Goal: Task Accomplishment & Management: Use online tool/utility

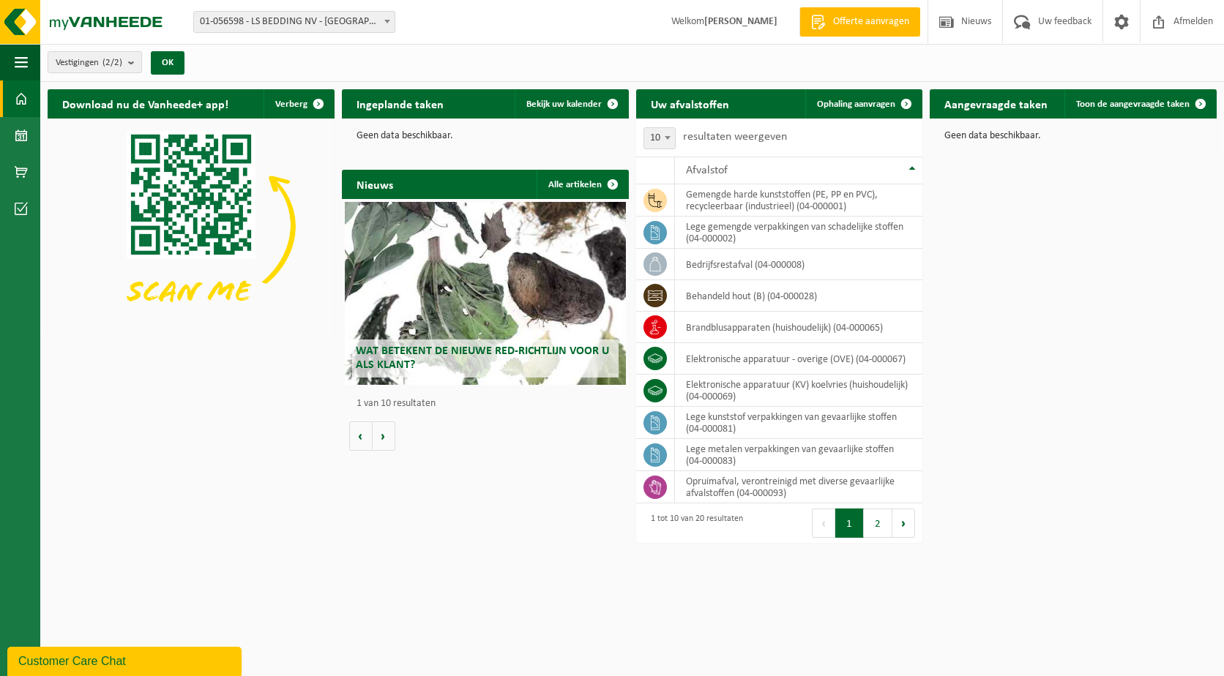
drag, startPoint x: 531, startPoint y: 505, endPoint x: 624, endPoint y: 526, distance: 95.4
click at [531, 505] on html "Vestiging: 01-056598 - LS BEDDING NV - MALDEGEM 02-010067 - LS BEDDING NV - HAR…" at bounding box center [612, 338] width 1224 height 676
click at [863, 108] on span "Ophaling aanvragen" at bounding box center [856, 105] width 78 height 10
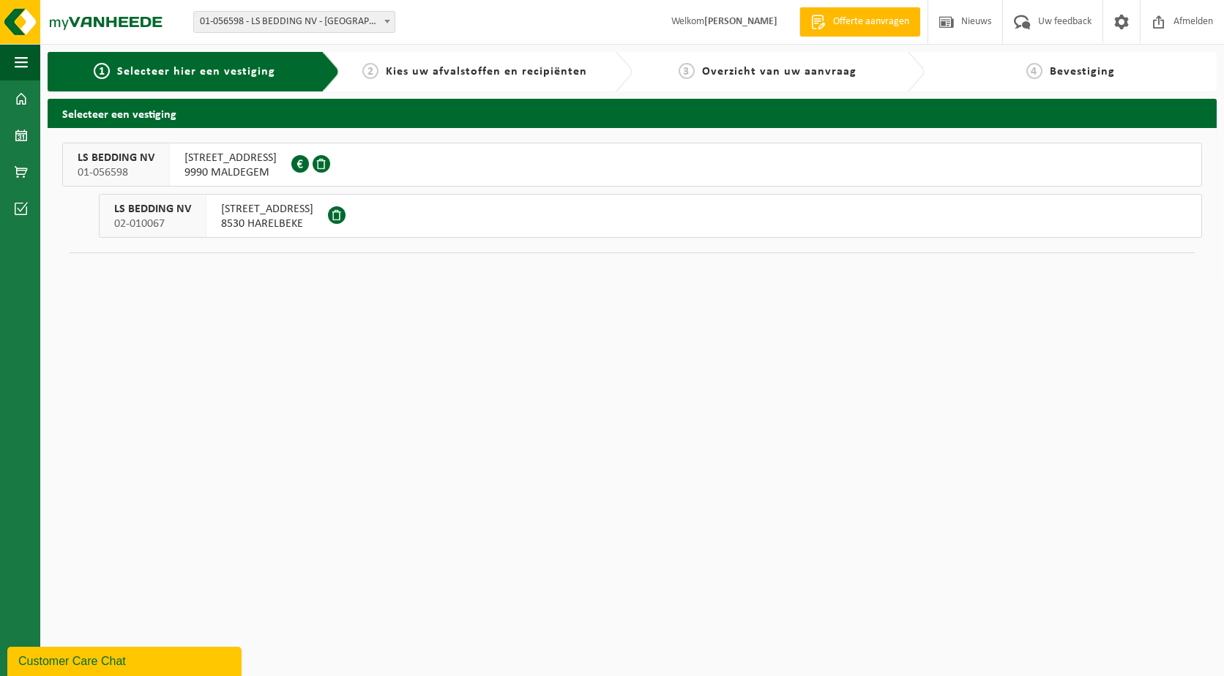
click at [231, 164] on span "BOGAARDESTRAAT 228 B" at bounding box center [230, 158] width 92 height 15
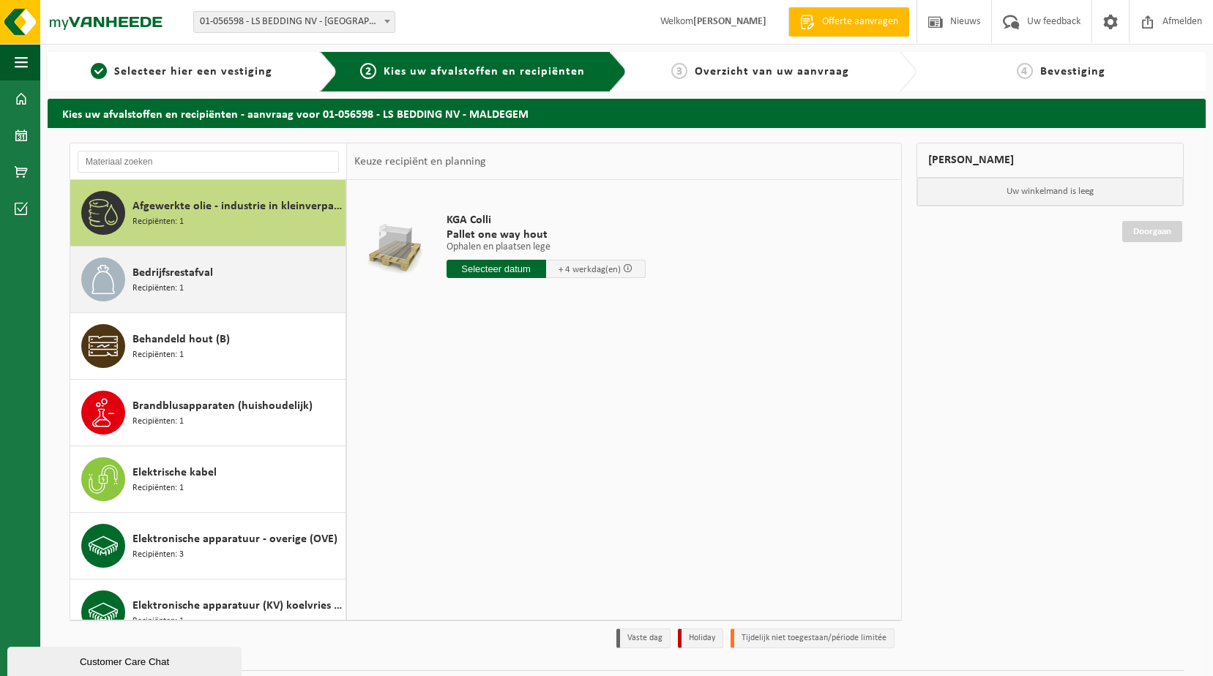
click at [187, 283] on div "Bedrijfsrestafval Recipiënten: 1" at bounding box center [237, 280] width 209 height 44
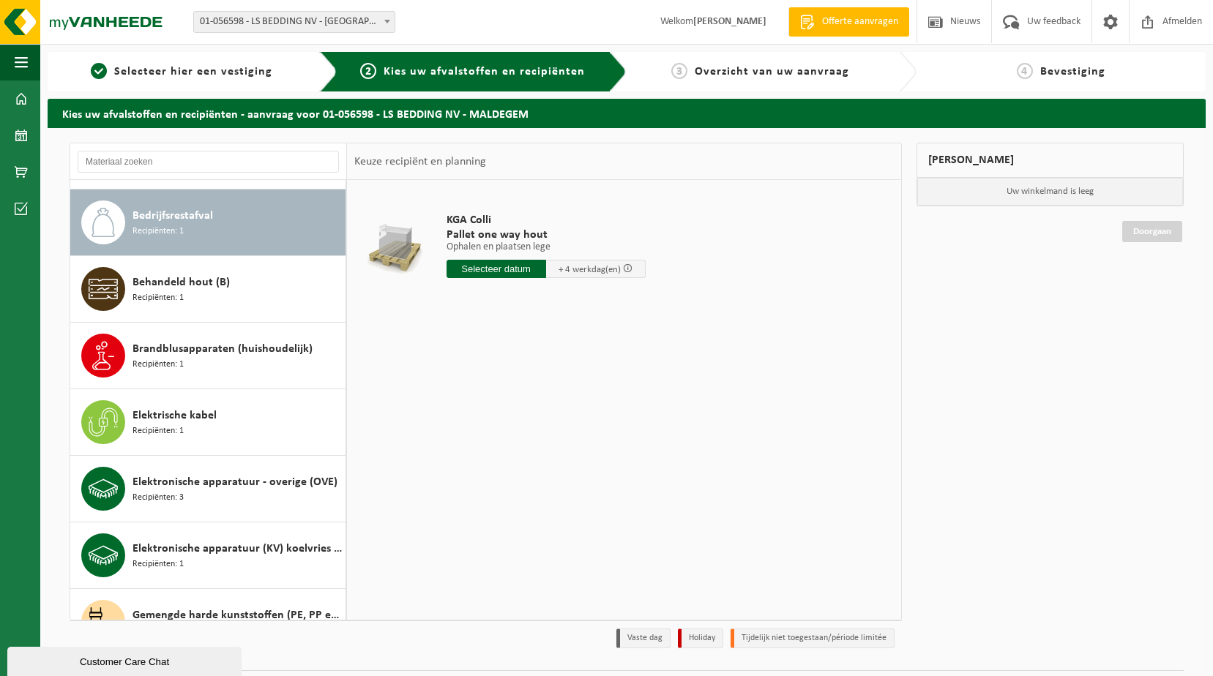
scroll to position [67, 0]
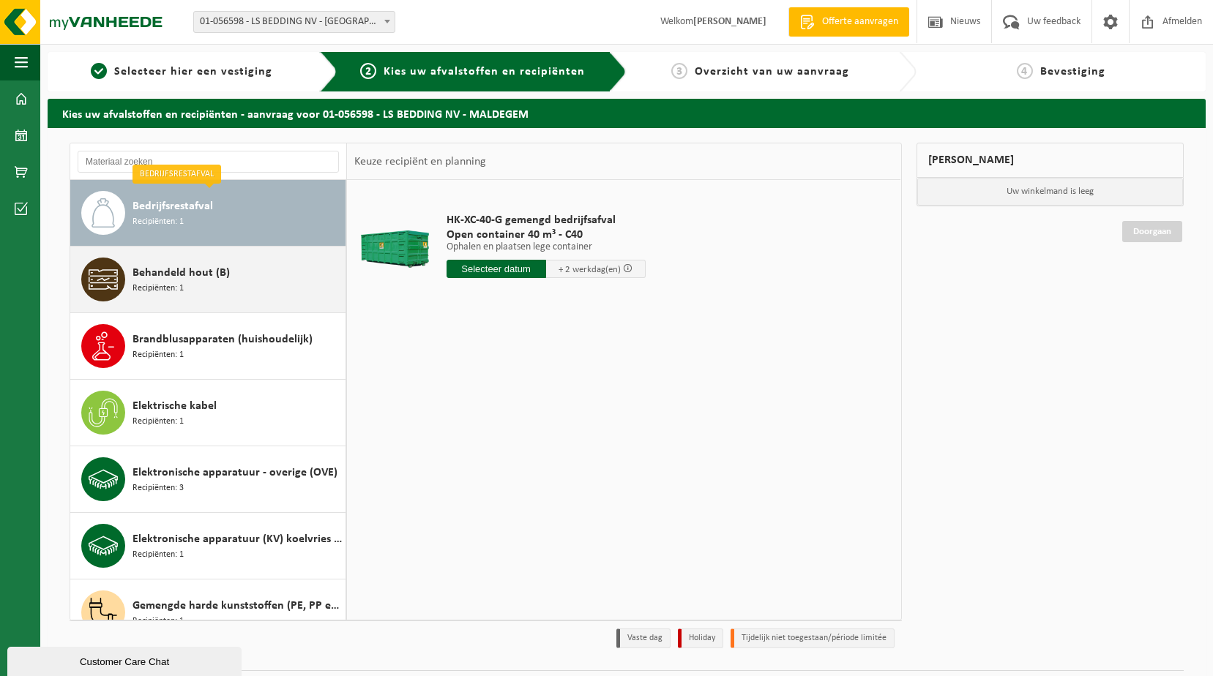
click at [201, 288] on div "Behandeld hout (B) Recipiënten: 1" at bounding box center [237, 280] width 209 height 44
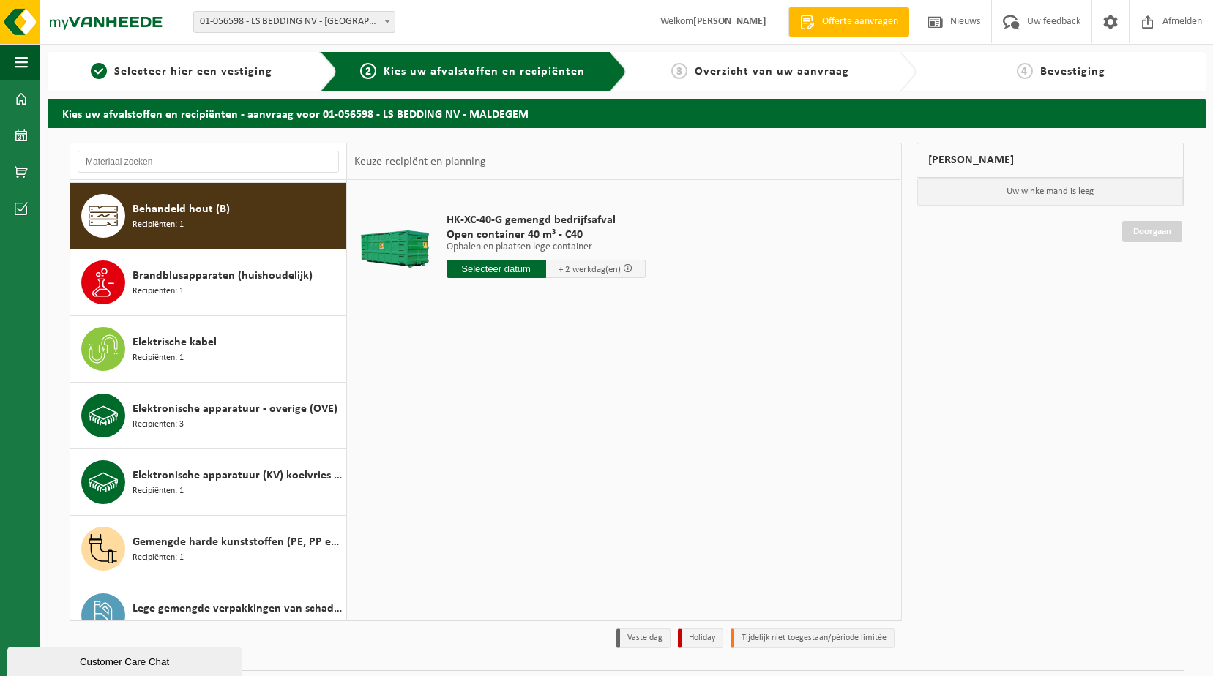
scroll to position [133, 0]
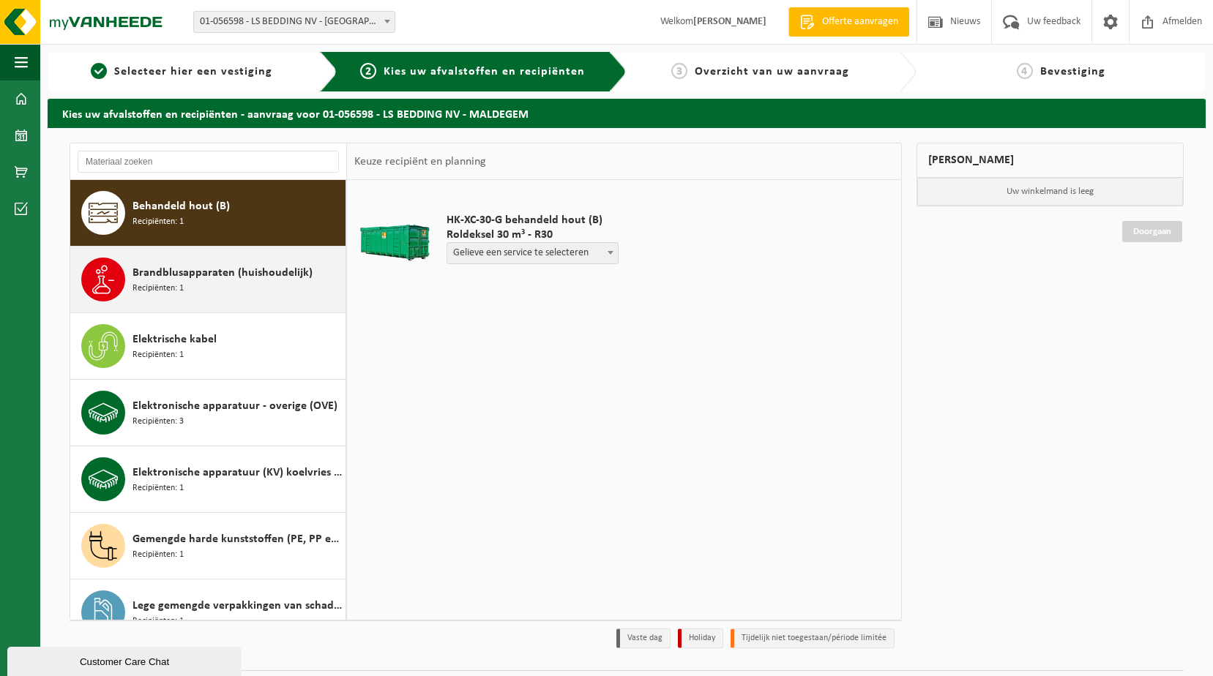
click at [253, 289] on div "Brandblusapparaten (huishoudelijk) Recipiënten: 1" at bounding box center [237, 280] width 209 height 44
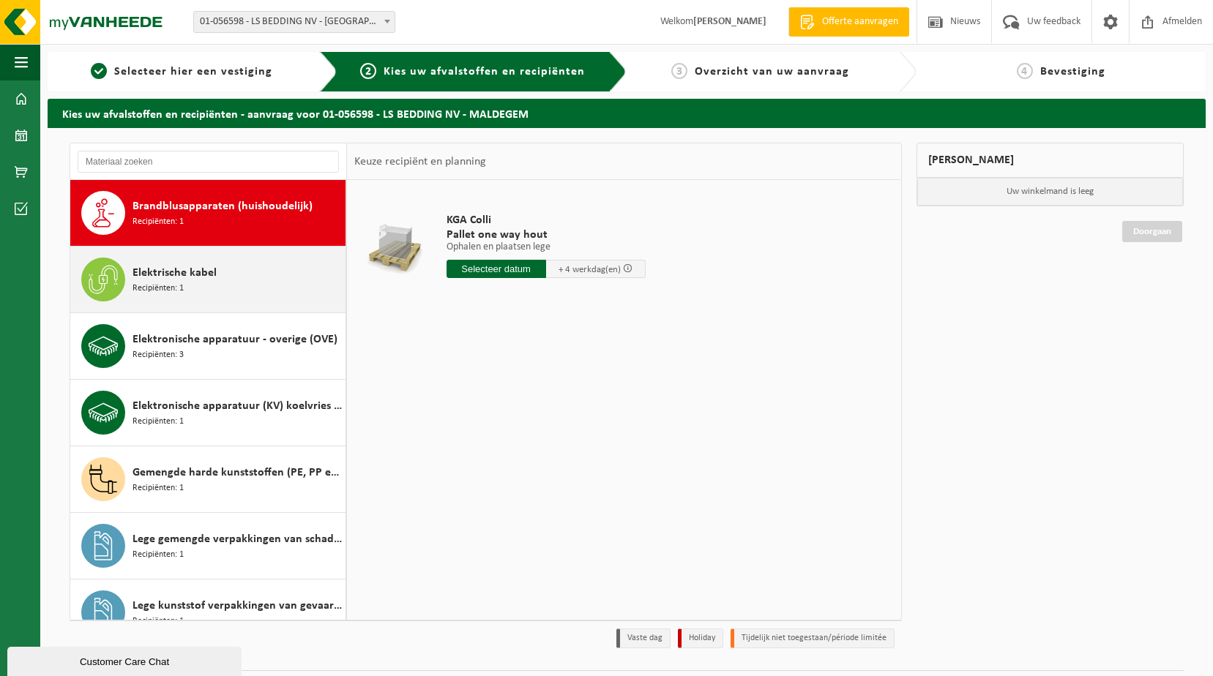
click at [235, 282] on div "Elektrische kabel Recipiënten: 1" at bounding box center [237, 280] width 209 height 44
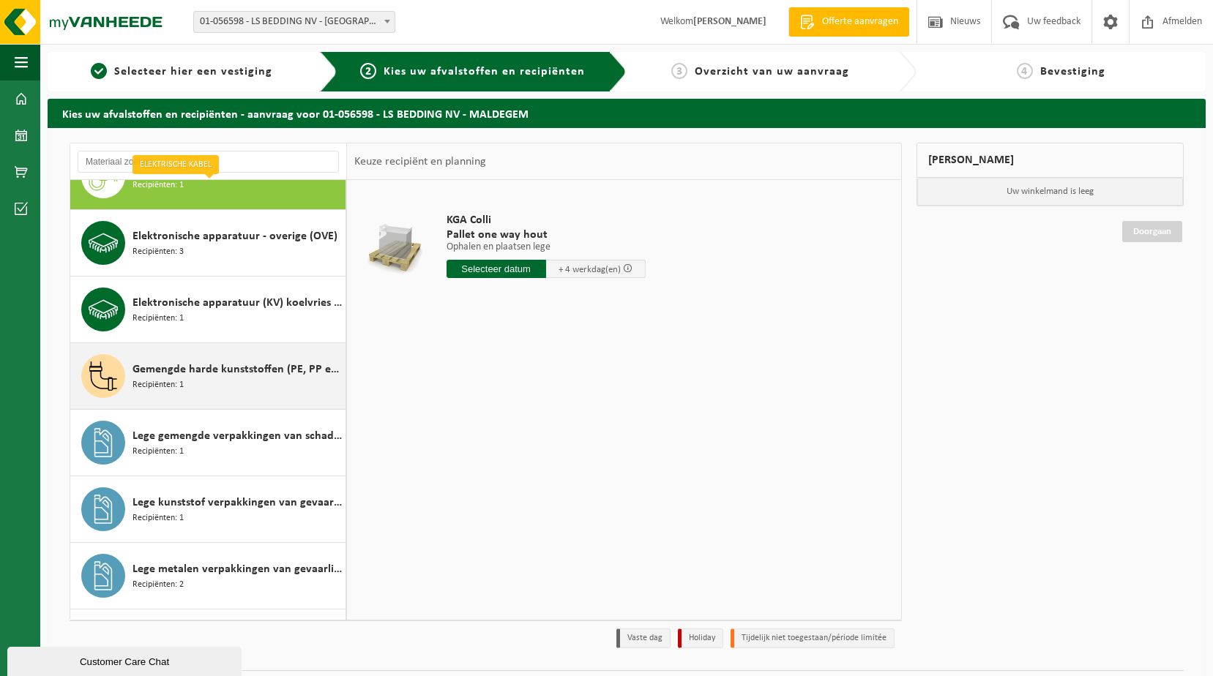
scroll to position [340, 0]
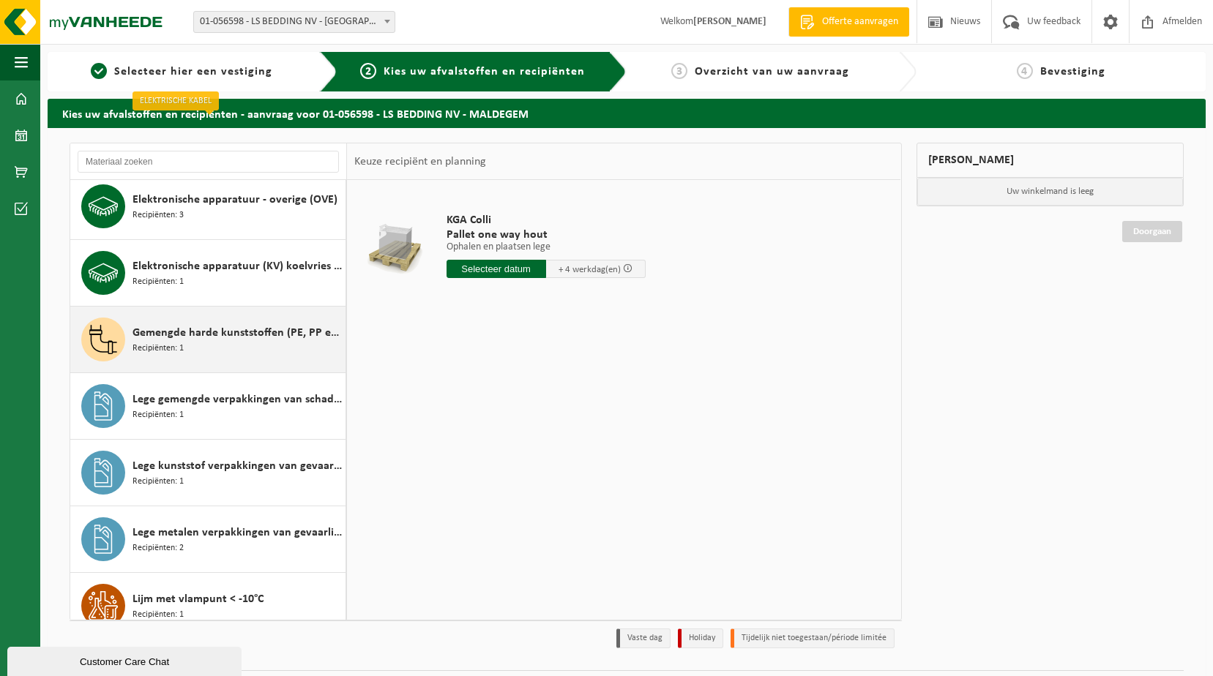
click at [245, 345] on div "Gemengde harde kunststoffen (PE, PP en PVC), recycleerbaar (industrieel) Recipi…" at bounding box center [237, 340] width 209 height 44
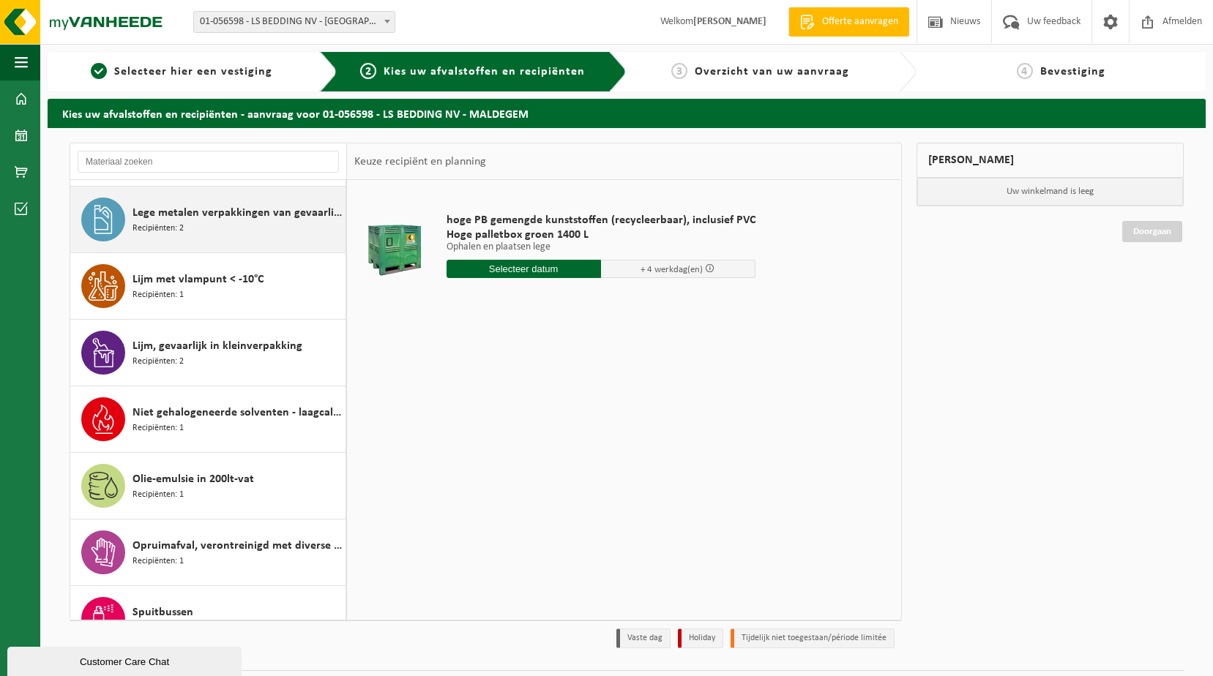
scroll to position [686, 0]
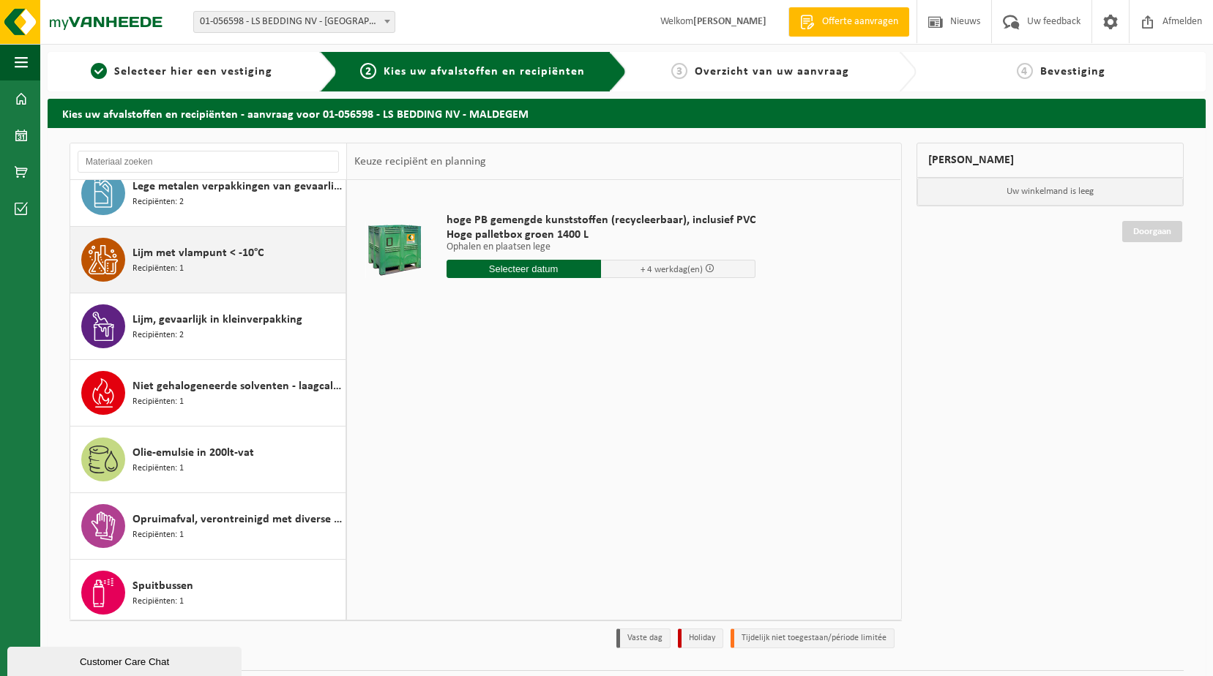
click at [225, 245] on span "Lijm met vlampunt < -10°C" at bounding box center [198, 254] width 131 height 18
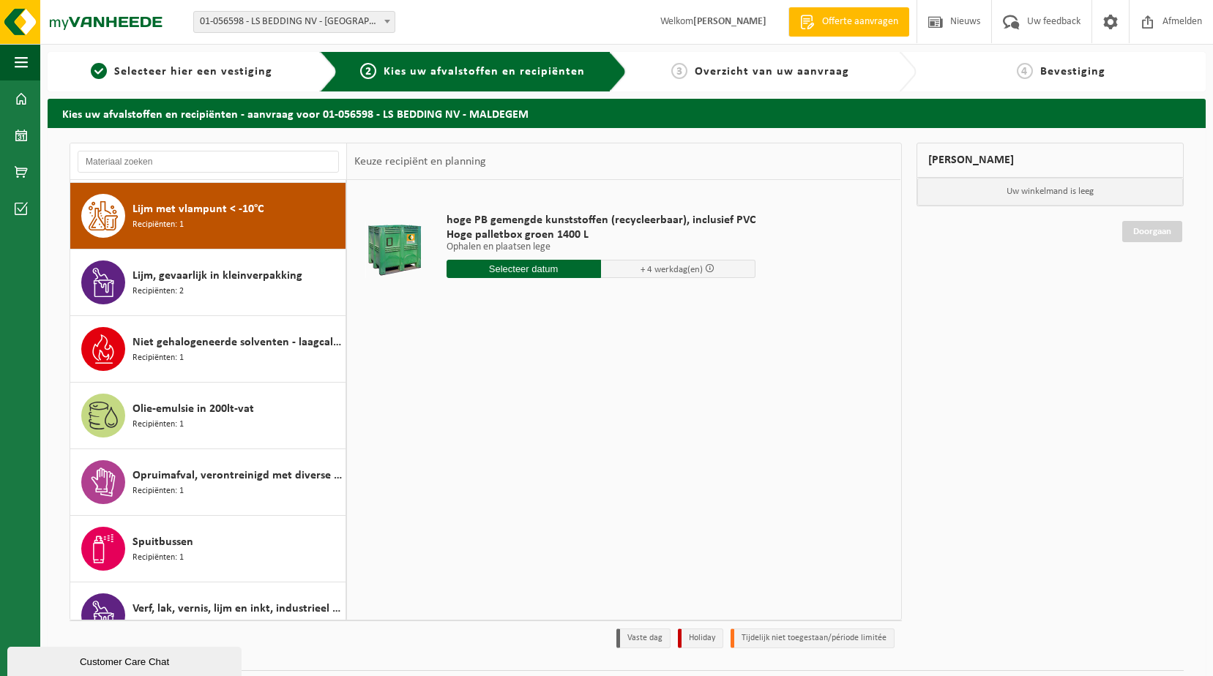
scroll to position [733, 0]
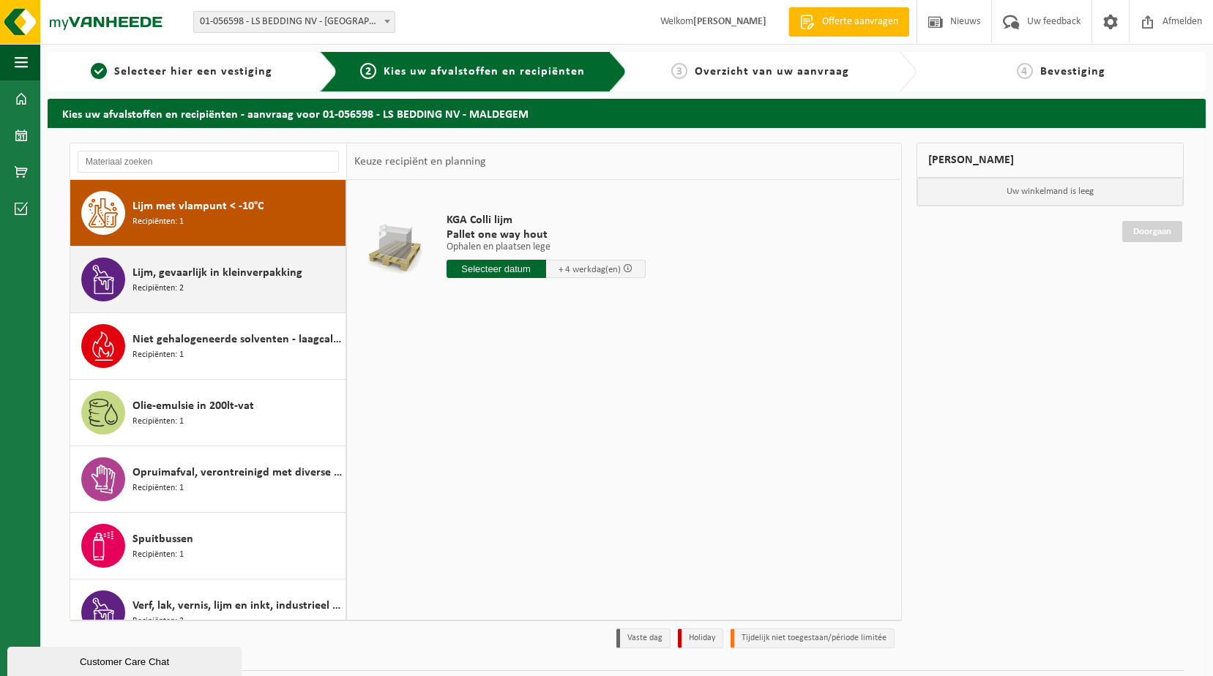
click at [231, 286] on div "Lijm, gevaarlijk in kleinverpakking Recipiënten: 2" at bounding box center [237, 280] width 209 height 44
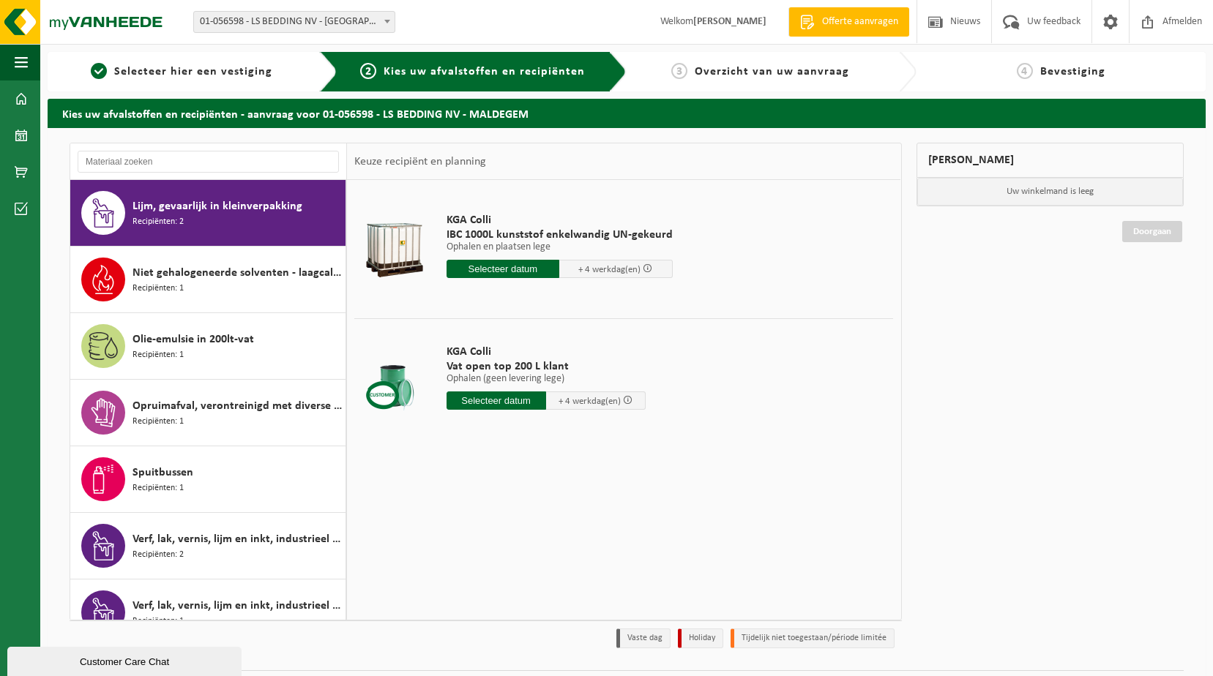
scroll to position [873, 0]
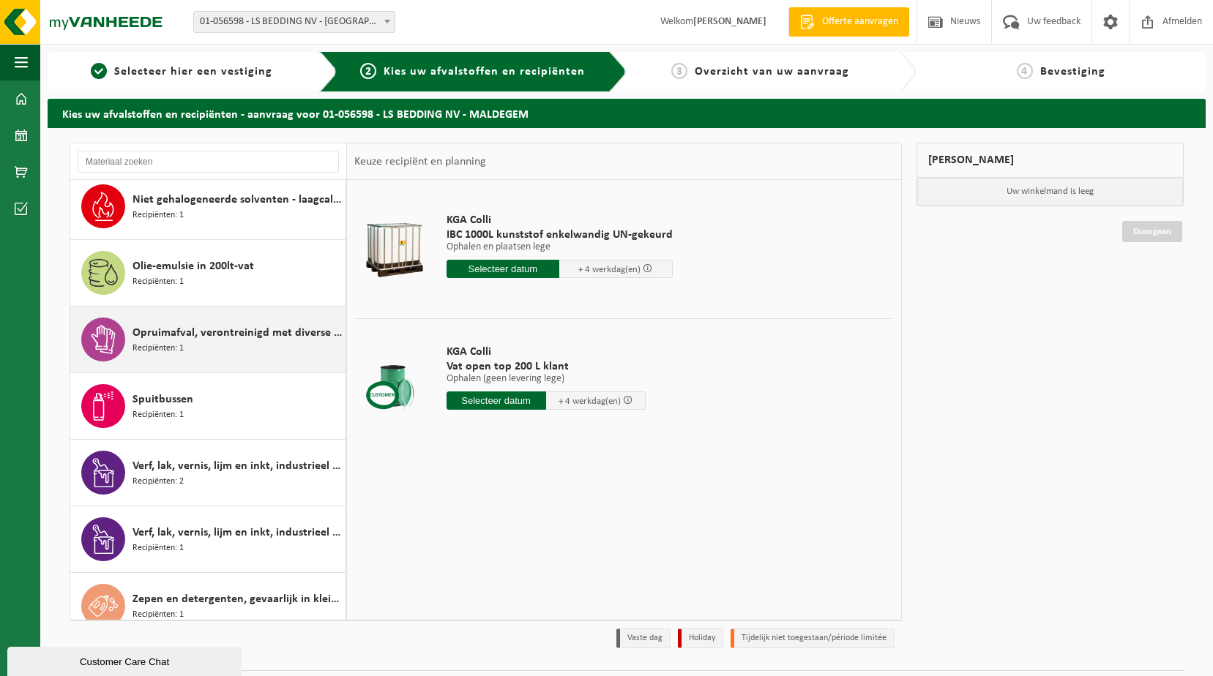
click at [207, 348] on div "Opruimafval, verontreinigd met diverse gevaarlijke afvalstoffen Recipiënten: 1" at bounding box center [237, 340] width 209 height 44
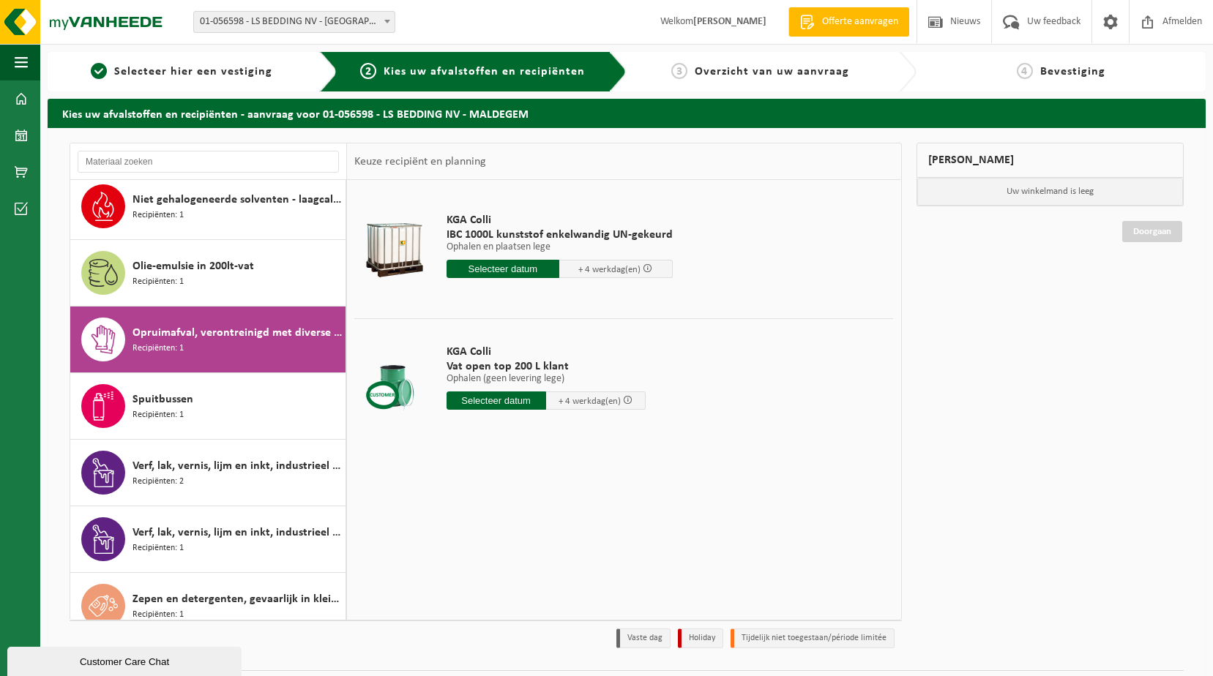
scroll to position [892, 0]
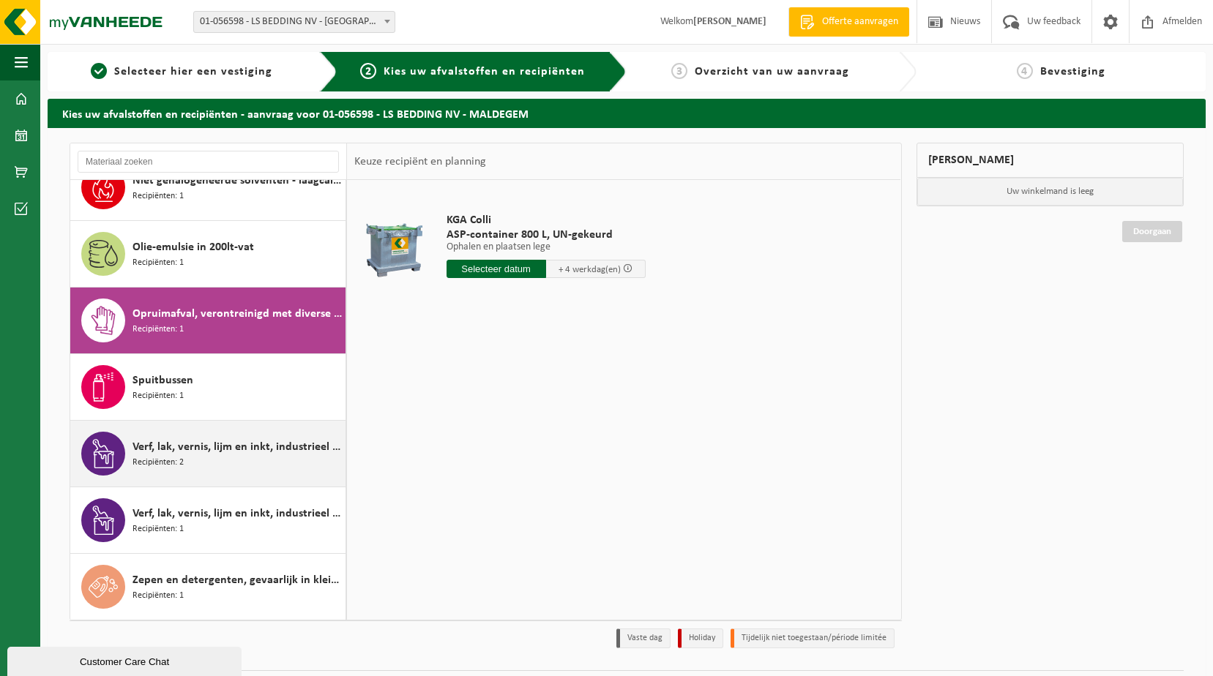
click at [226, 460] on div "Verf, lak, vernis, lijm en inkt, industrieel in IBC Recipiënten: 2" at bounding box center [237, 454] width 209 height 44
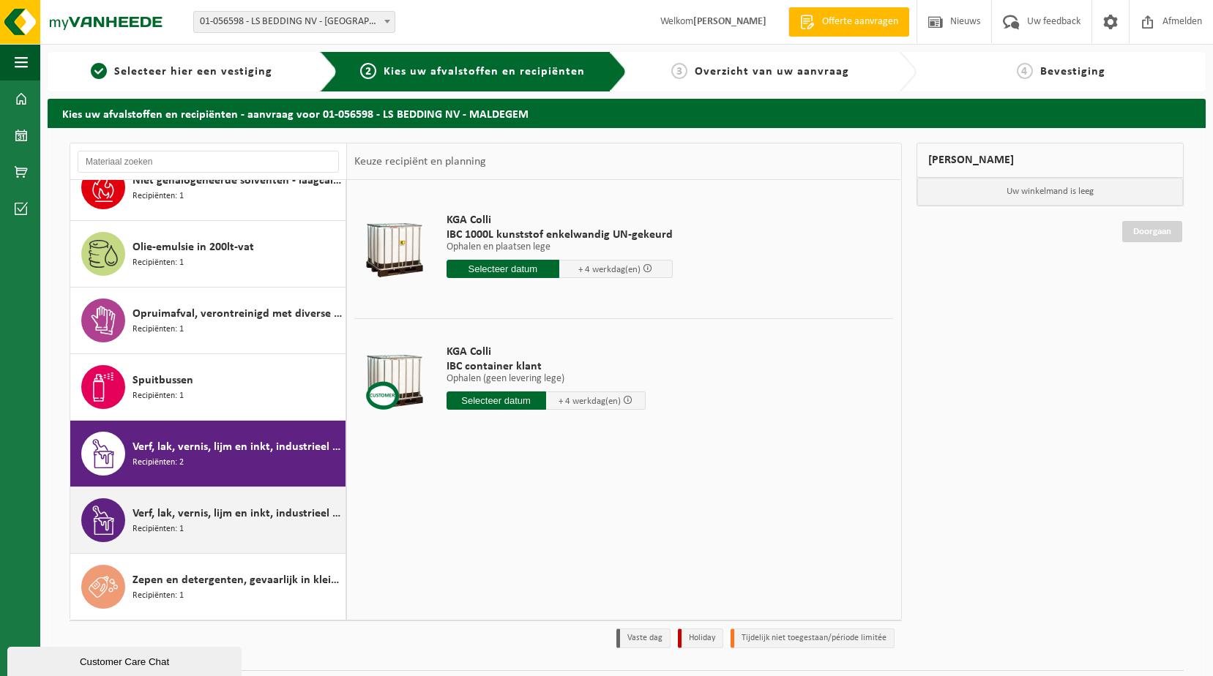
click at [224, 527] on div "Verf, lak, vernis, lijm en inkt, industrieel in kleinverpakking Recipiënten: 1" at bounding box center [237, 521] width 209 height 44
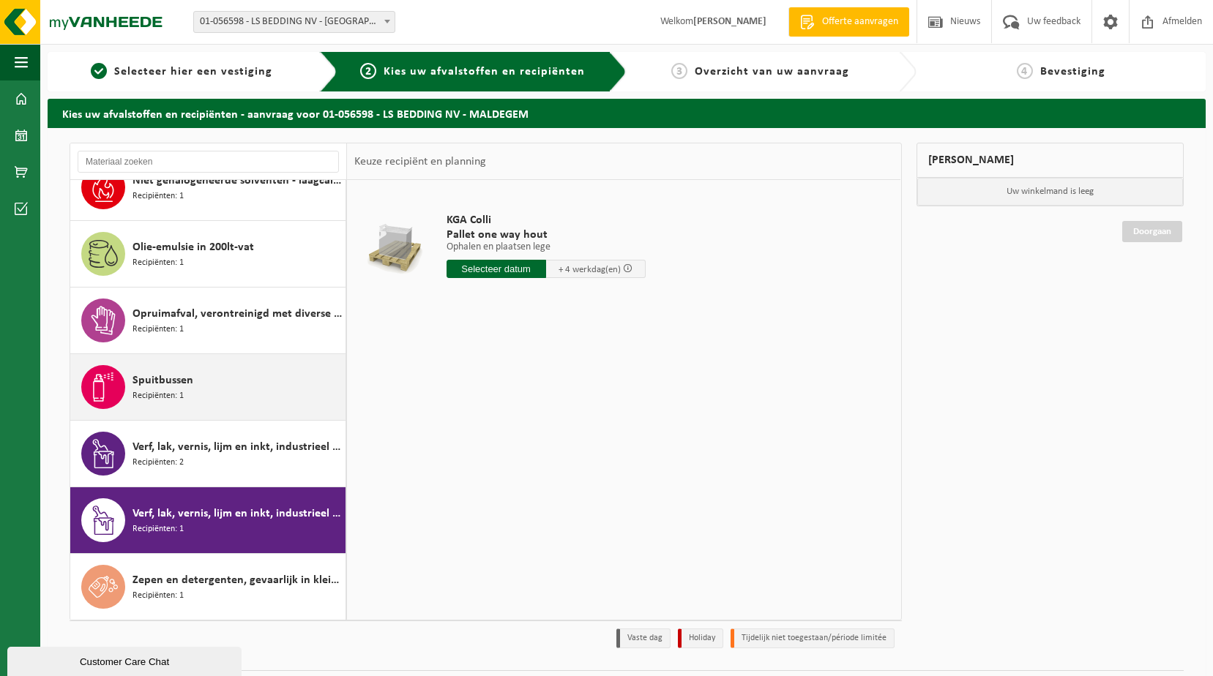
click at [230, 374] on div "Spuitbussen Recipiënten: 1" at bounding box center [237, 387] width 209 height 44
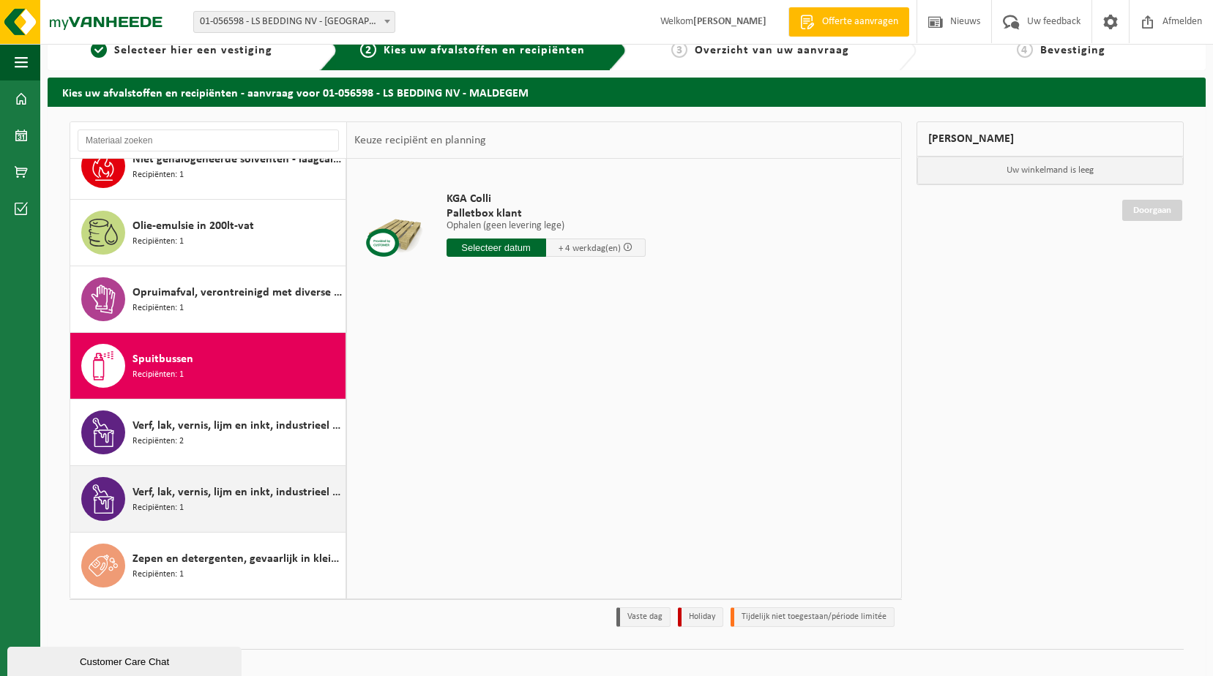
scroll to position [39, 0]
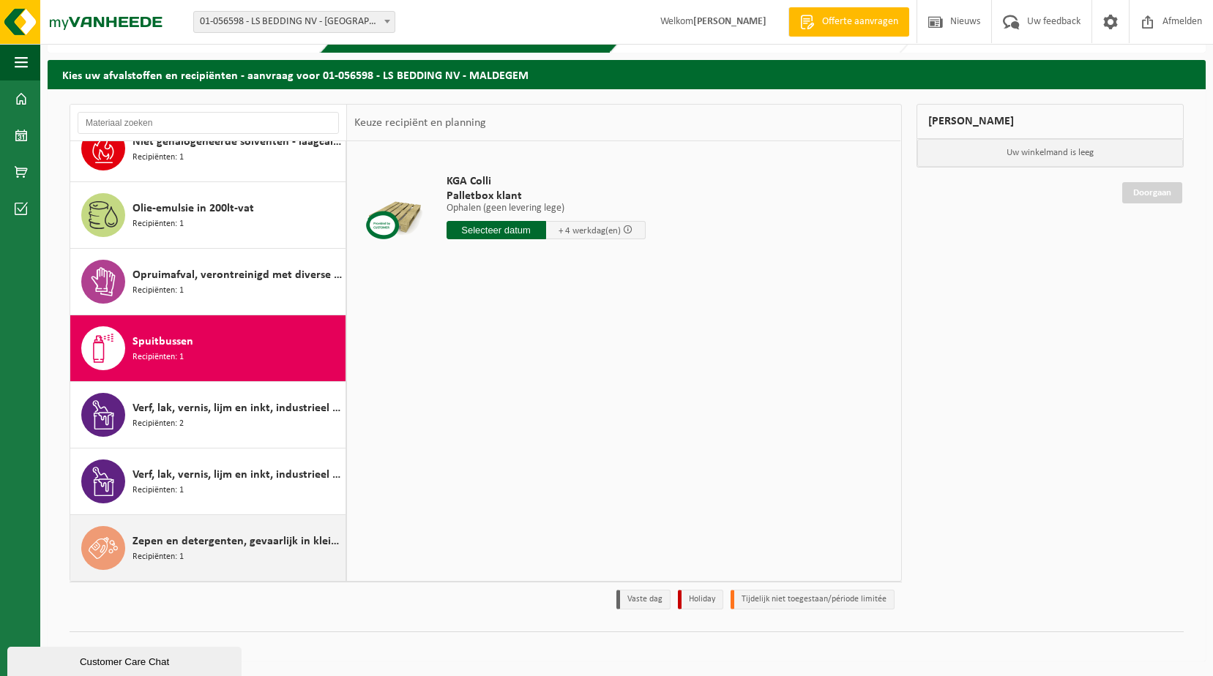
click at [195, 550] on span "Zepen en detergenten, gevaarlijk in kleinverpakking" at bounding box center [237, 542] width 209 height 18
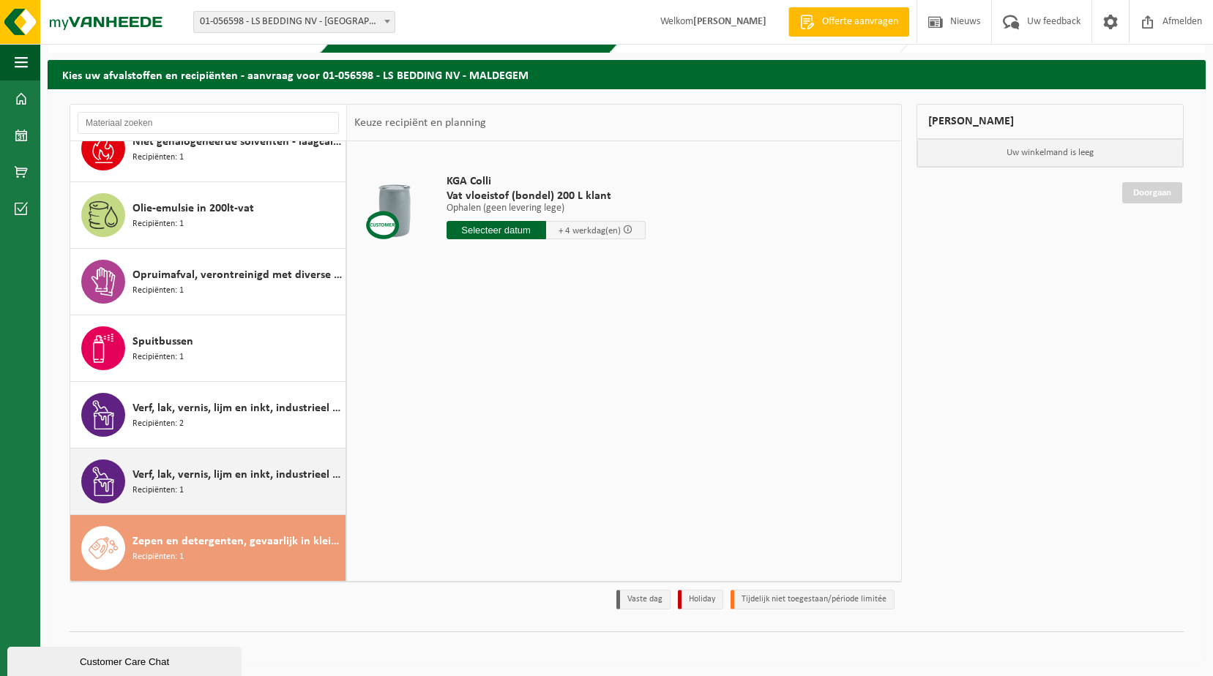
click at [211, 490] on div "Verf, lak, vernis, lijm en inkt, industrieel in kleinverpakking Recipiënten: 1" at bounding box center [237, 482] width 209 height 44
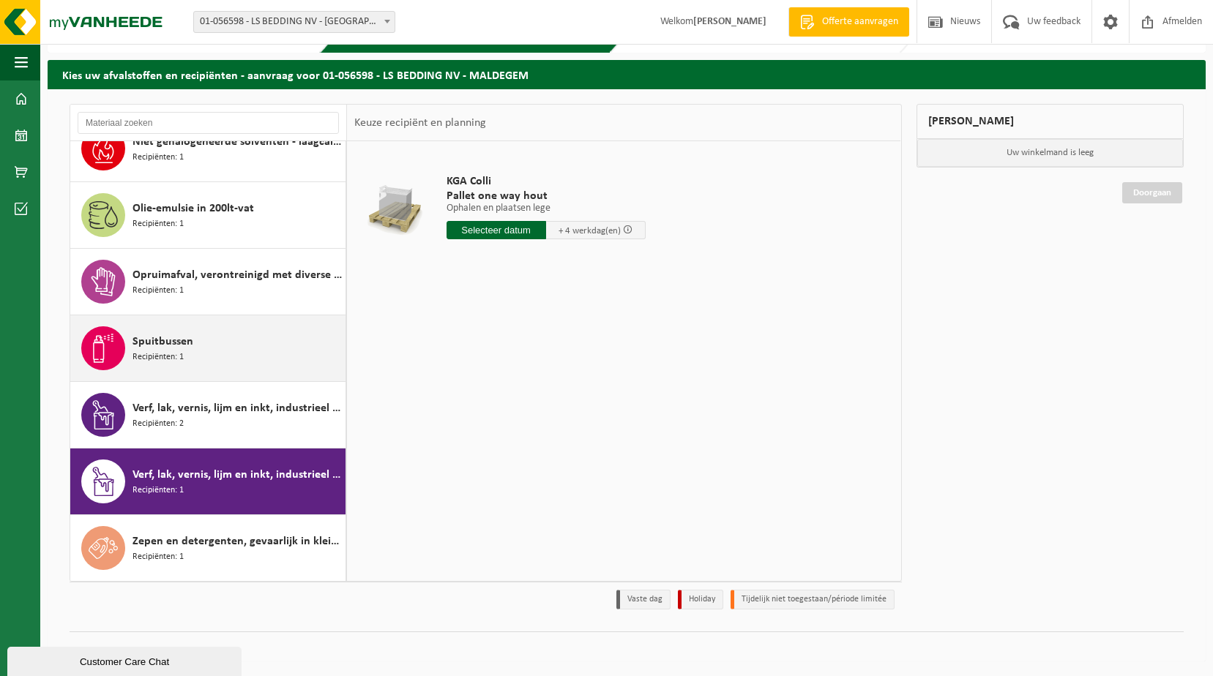
click at [210, 365] on div "Spuitbussen Recipiënten: 1" at bounding box center [237, 349] width 209 height 44
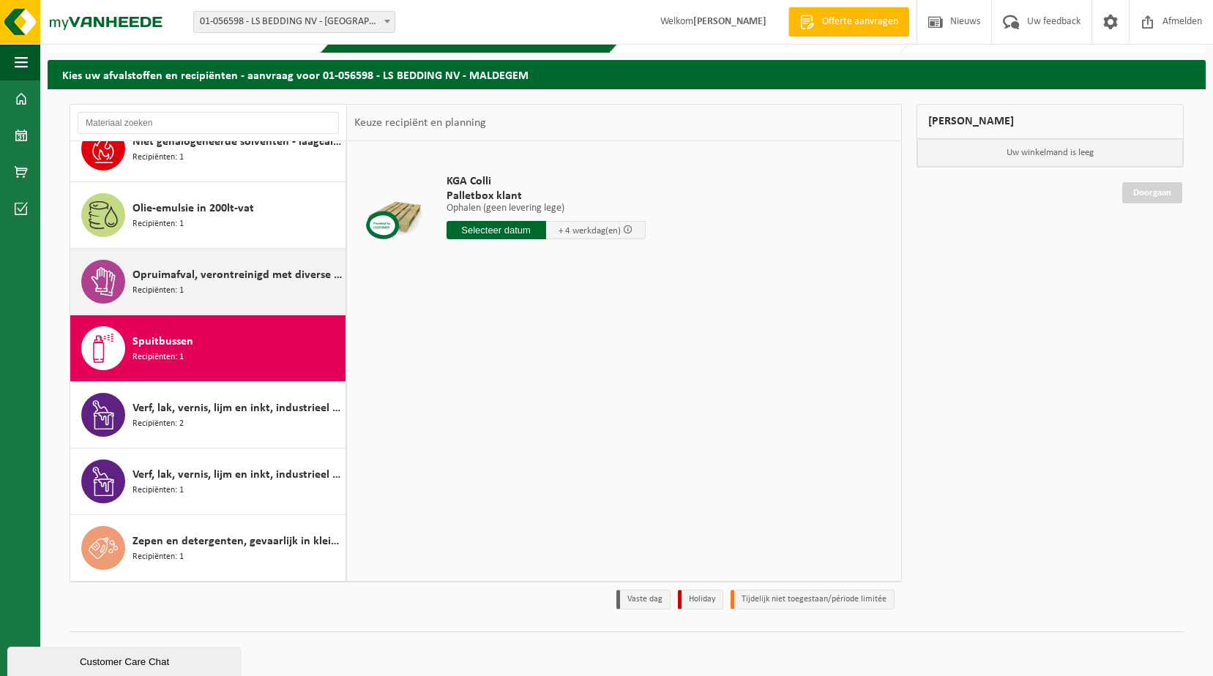
click at [212, 286] on div "Opruimafval, verontreinigd met diverse gevaarlijke afvalstoffen Recipiënten: 1" at bounding box center [237, 282] width 209 height 44
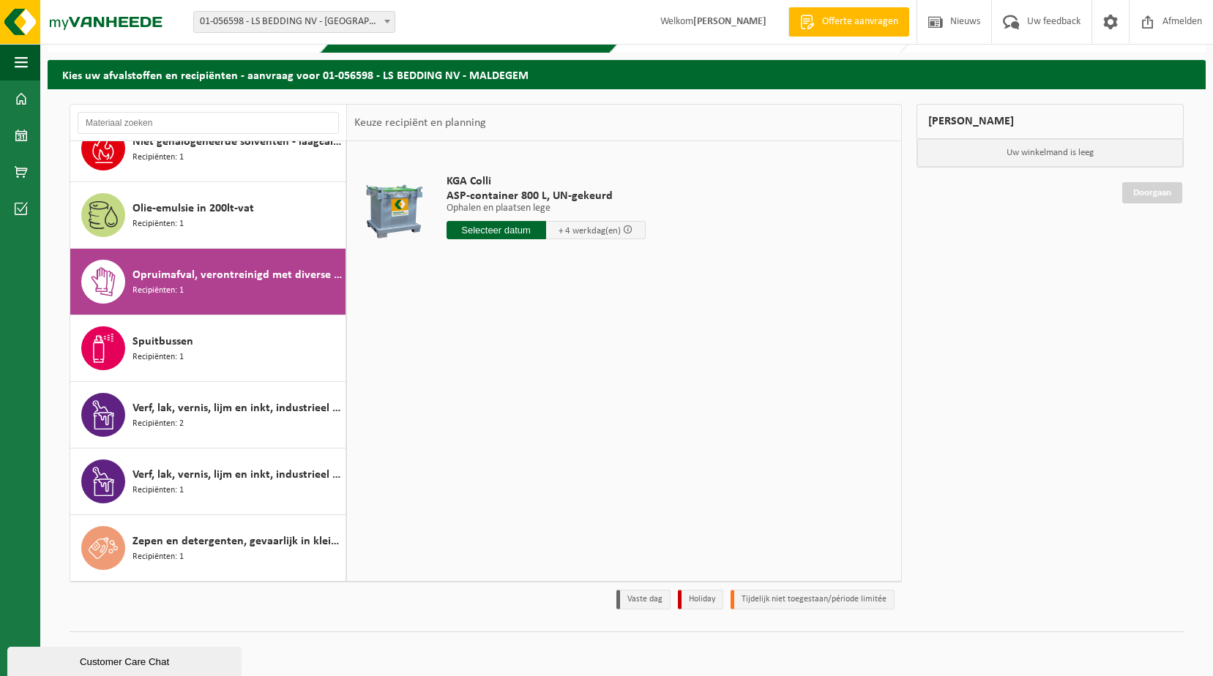
drag, startPoint x: 443, startPoint y: 193, endPoint x: 619, endPoint y: 183, distance: 176.0
click at [619, 183] on div "KGA Colli ASP-container 800 L, UN-gekeurd Ophalen en plaatsen lege Ophalen en p…" at bounding box center [546, 211] width 214 height 102
click at [621, 195] on span "ASP-container 800 L, UN-gekeurd" at bounding box center [546, 196] width 199 height 15
drag, startPoint x: 621, startPoint y: 195, endPoint x: 442, endPoint y: 195, distance: 178.6
click at [442, 195] on div "KGA Colli ASP-container 800 L, UN-gekeurd Ophalen en plaatsen lege Ophalen en p…" at bounding box center [546, 211] width 214 height 102
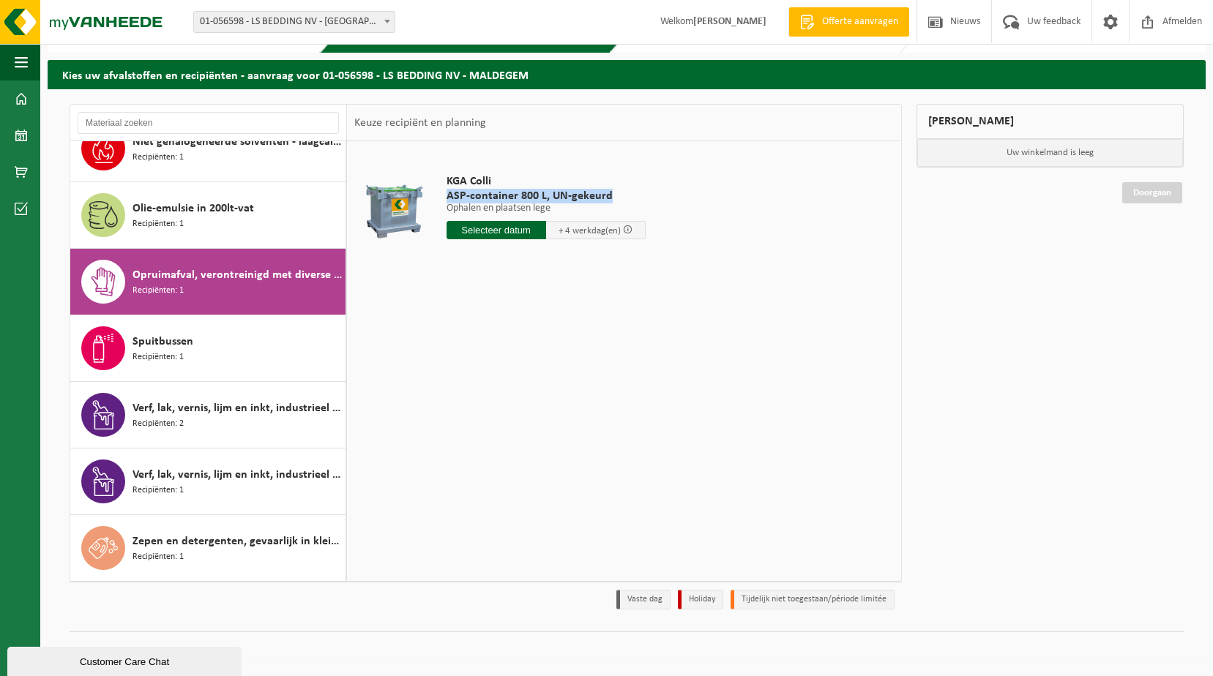
click at [439, 201] on div "KGA Colli ASP-container 800 L, UN-gekeurd Ophalen en plaatsen lege Ophalen en p…" at bounding box center [546, 211] width 214 height 102
click at [115, 23] on img at bounding box center [88, 22] width 176 height 44
